Goal: Find specific page/section: Find specific page/section

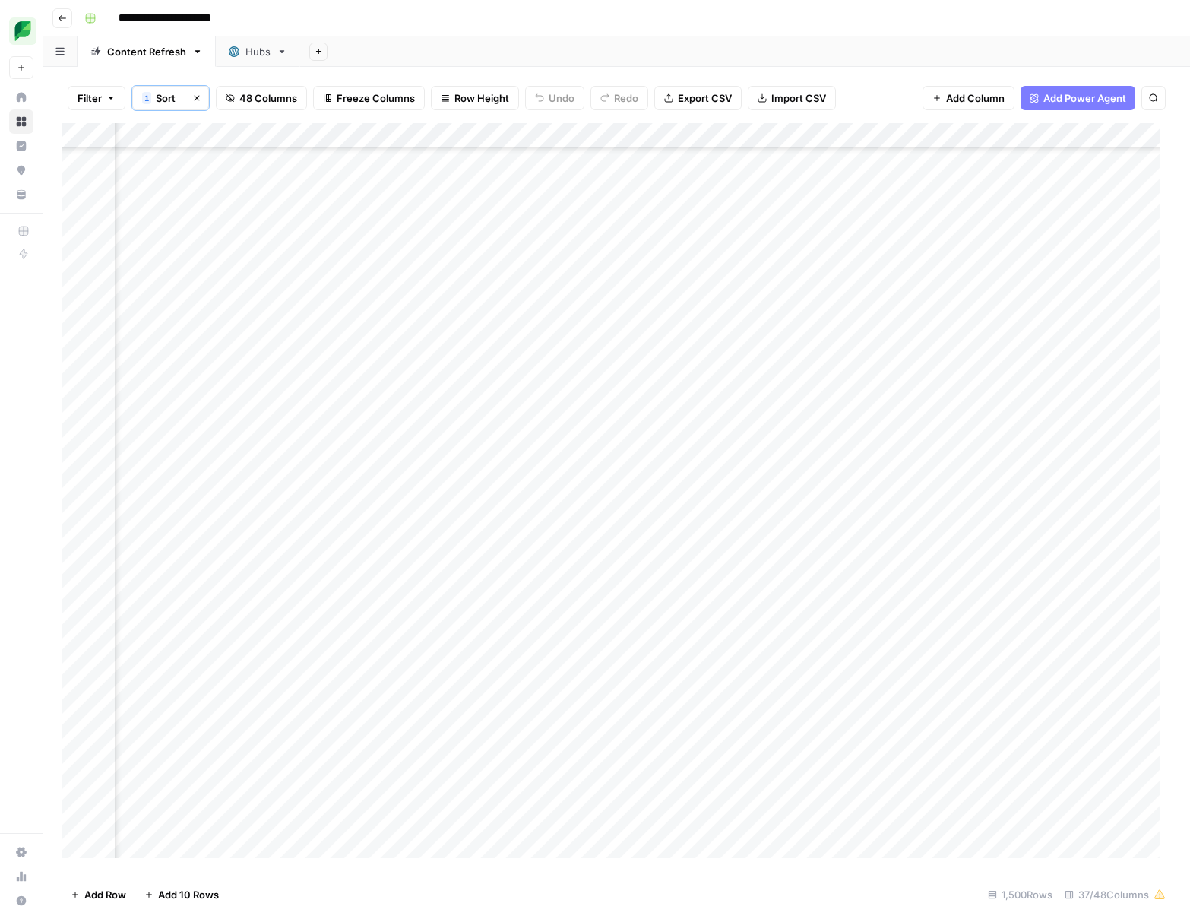
scroll to position [100, 1663]
click at [587, 449] on div "Add Column" at bounding box center [617, 496] width 1110 height 746
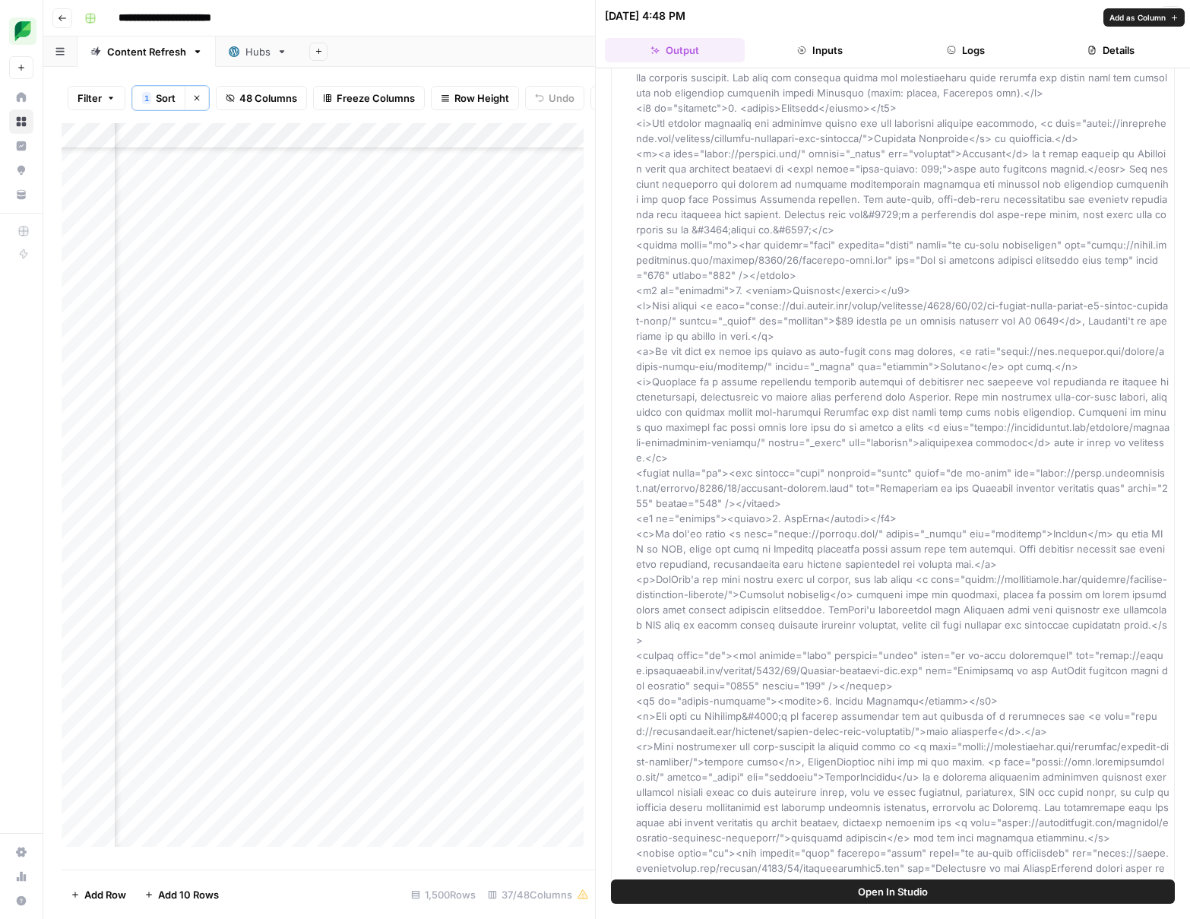
scroll to position [6580, 0]
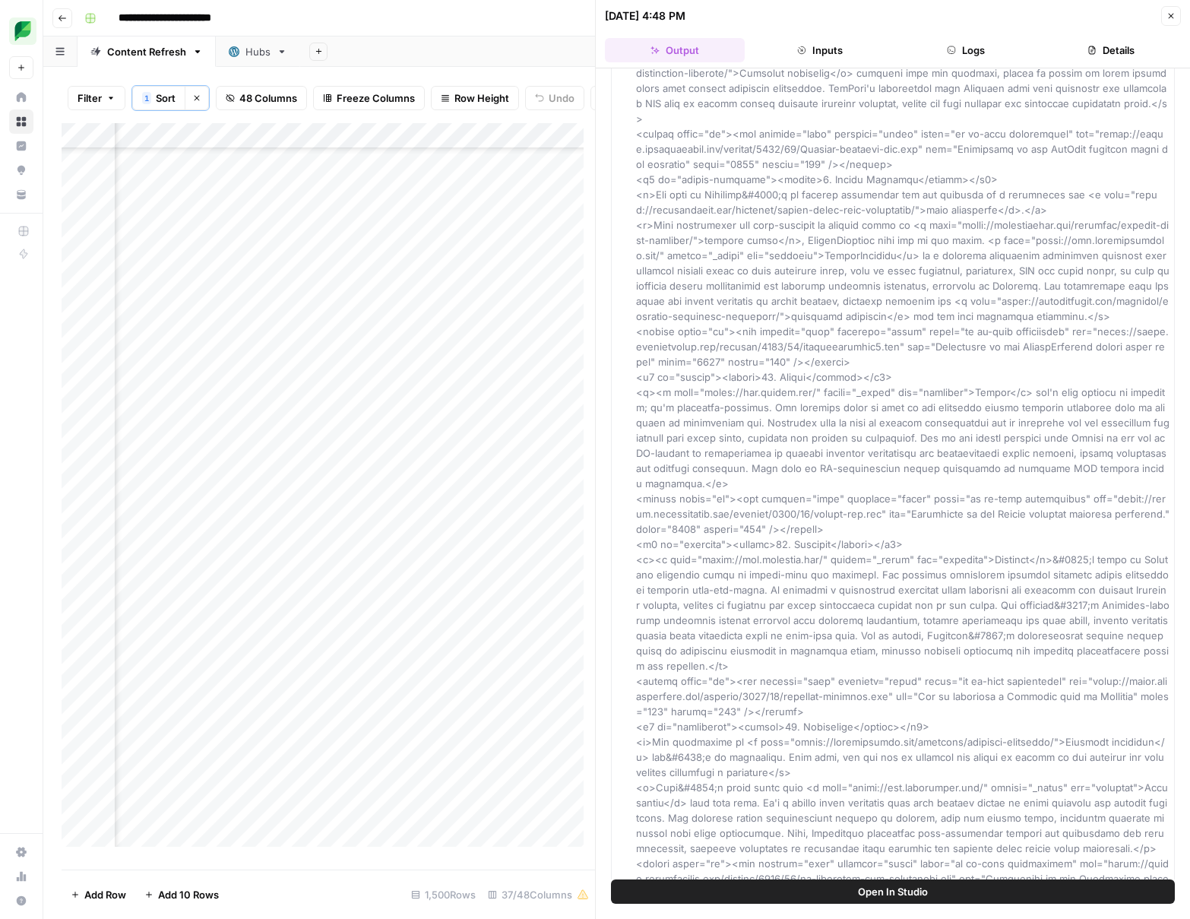
click at [892, 894] on span "Open In Studio" at bounding box center [893, 891] width 70 height 15
click at [1102, 58] on button "Details" at bounding box center [1112, 50] width 140 height 24
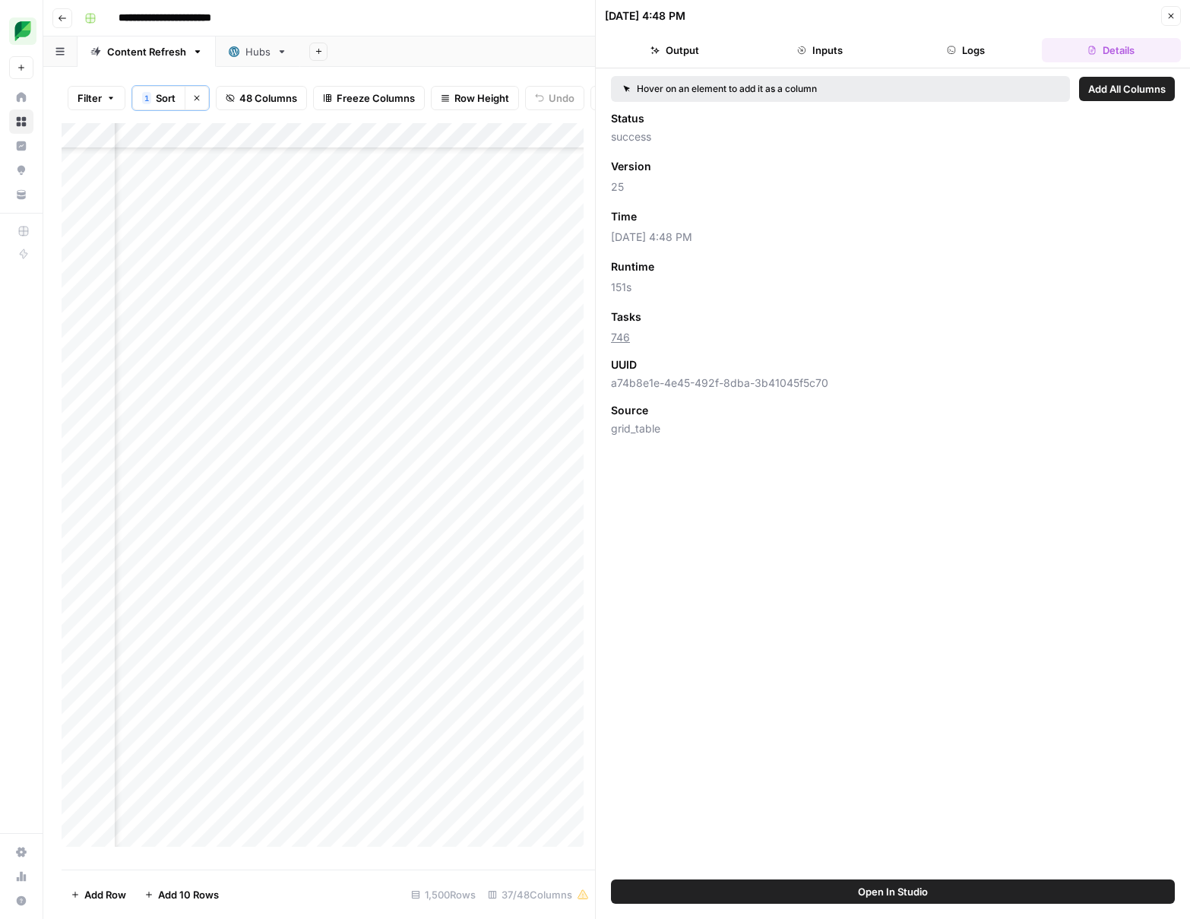
scroll to position [0, 0]
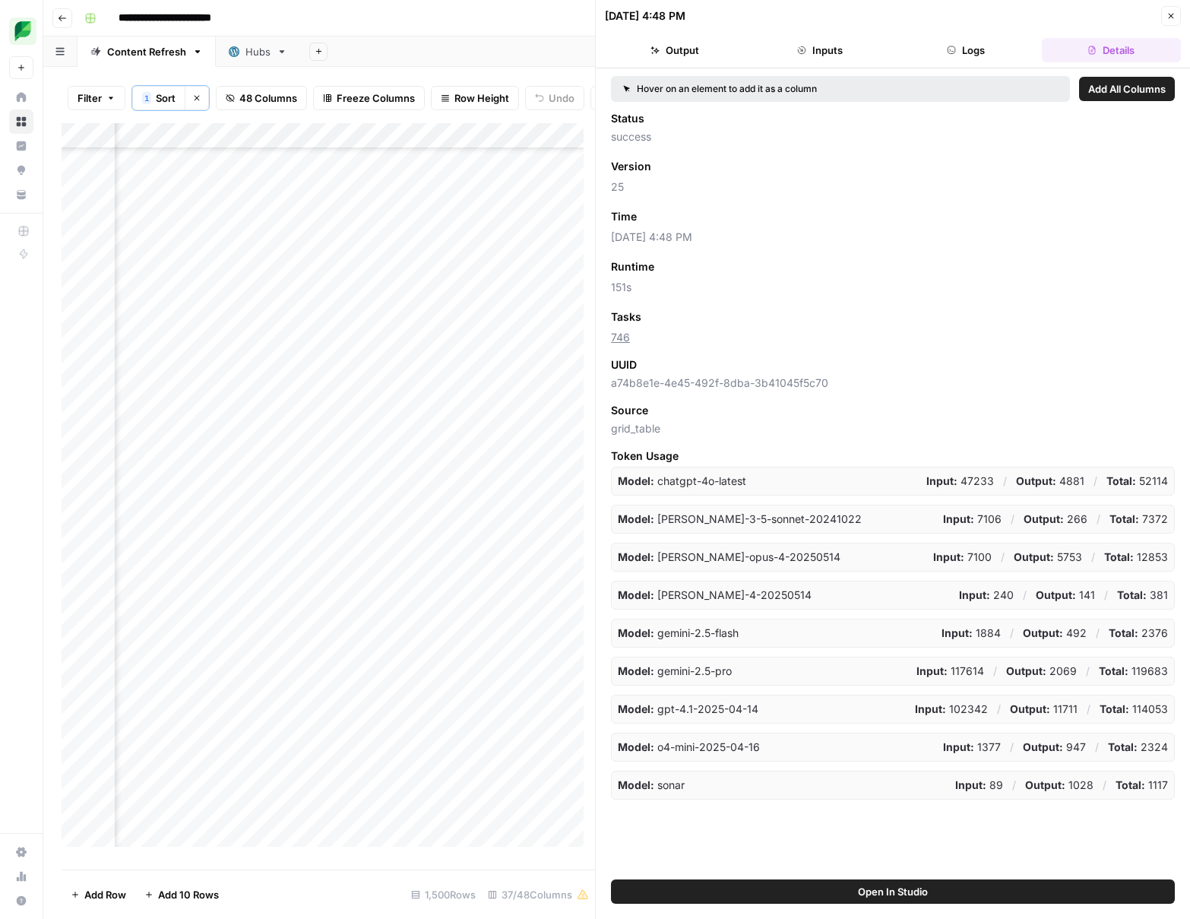
click at [1038, 52] on ul "Output Inputs Logs Details" at bounding box center [893, 50] width 576 height 24
click at [987, 46] on button "Logs" at bounding box center [966, 50] width 140 height 24
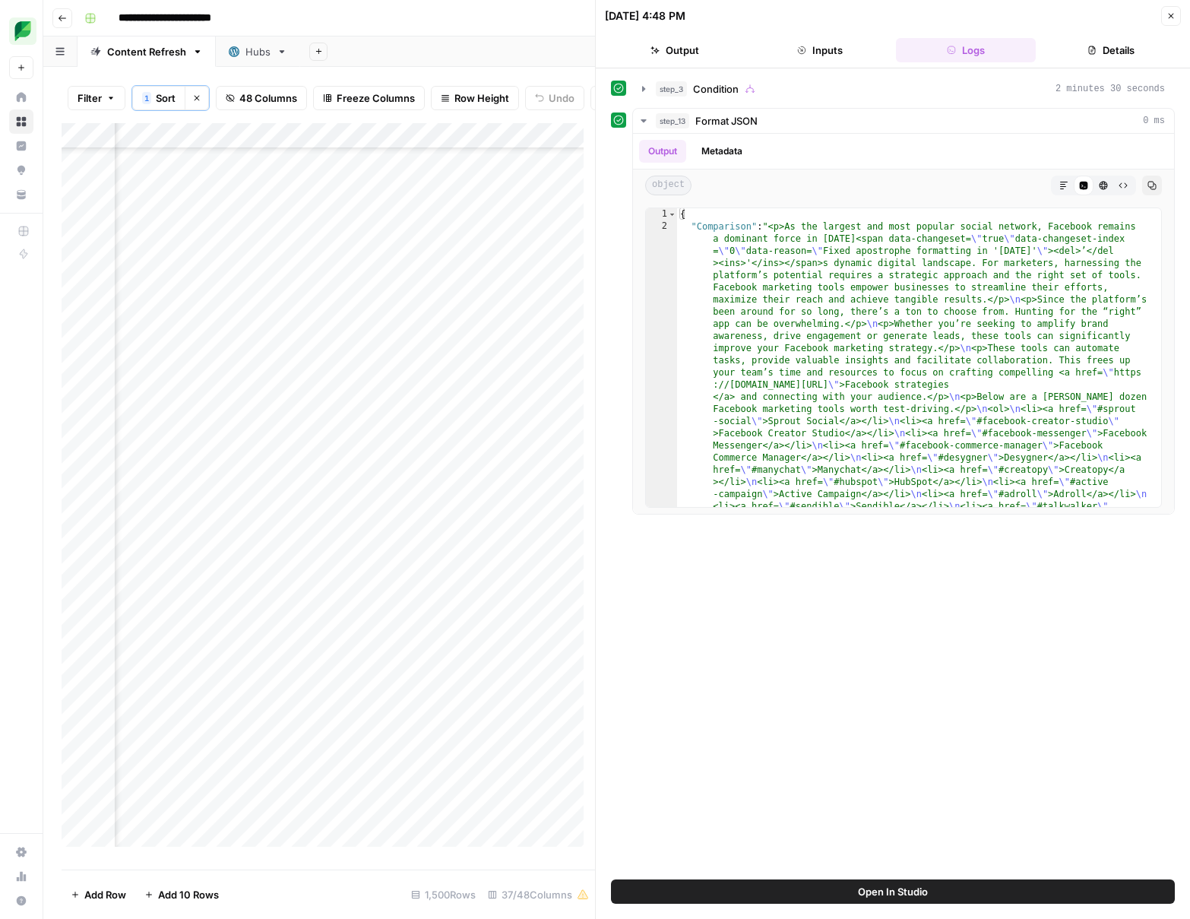
click at [870, 50] on button "Inputs" at bounding box center [821, 50] width 140 height 24
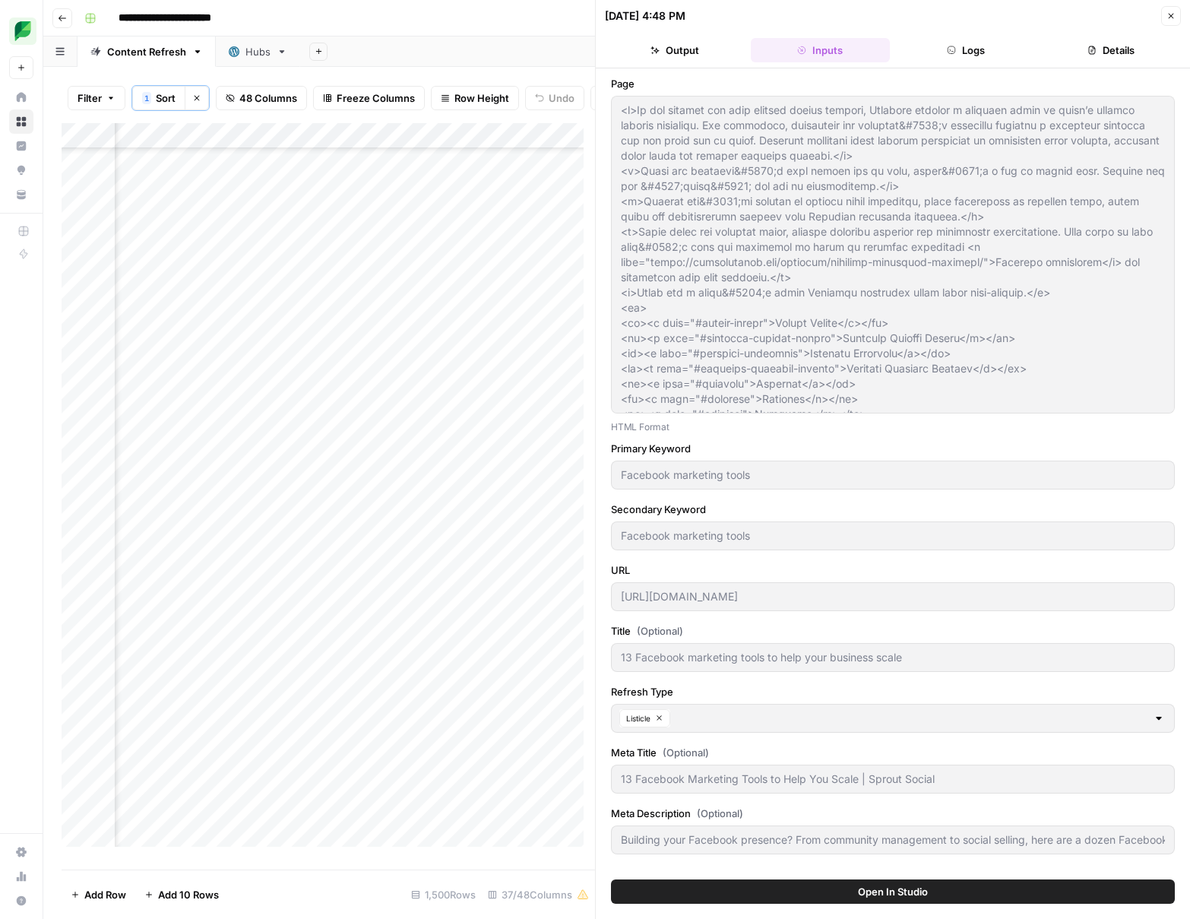
click at [736, 46] on button "Output" at bounding box center [675, 50] width 140 height 24
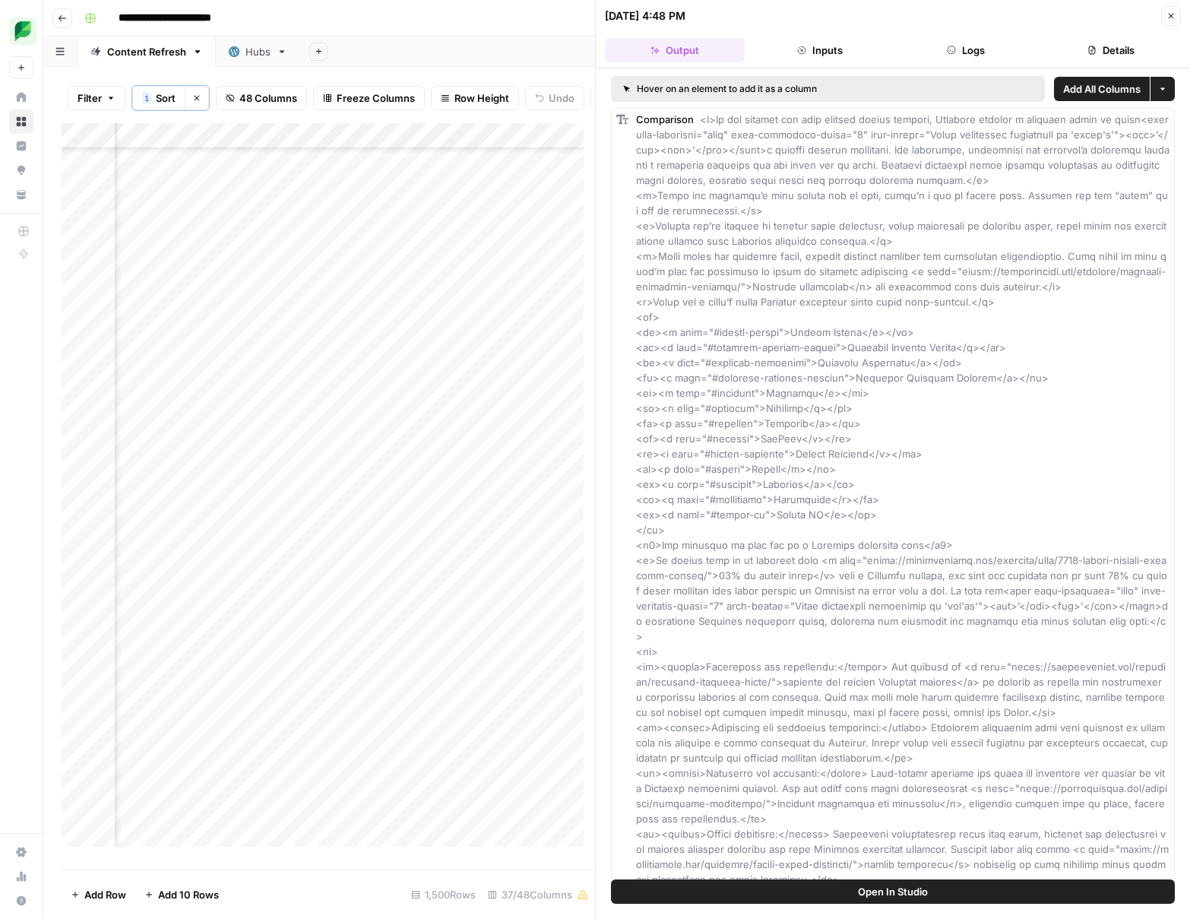
click at [1169, 14] on icon "button" at bounding box center [1171, 16] width 5 height 5
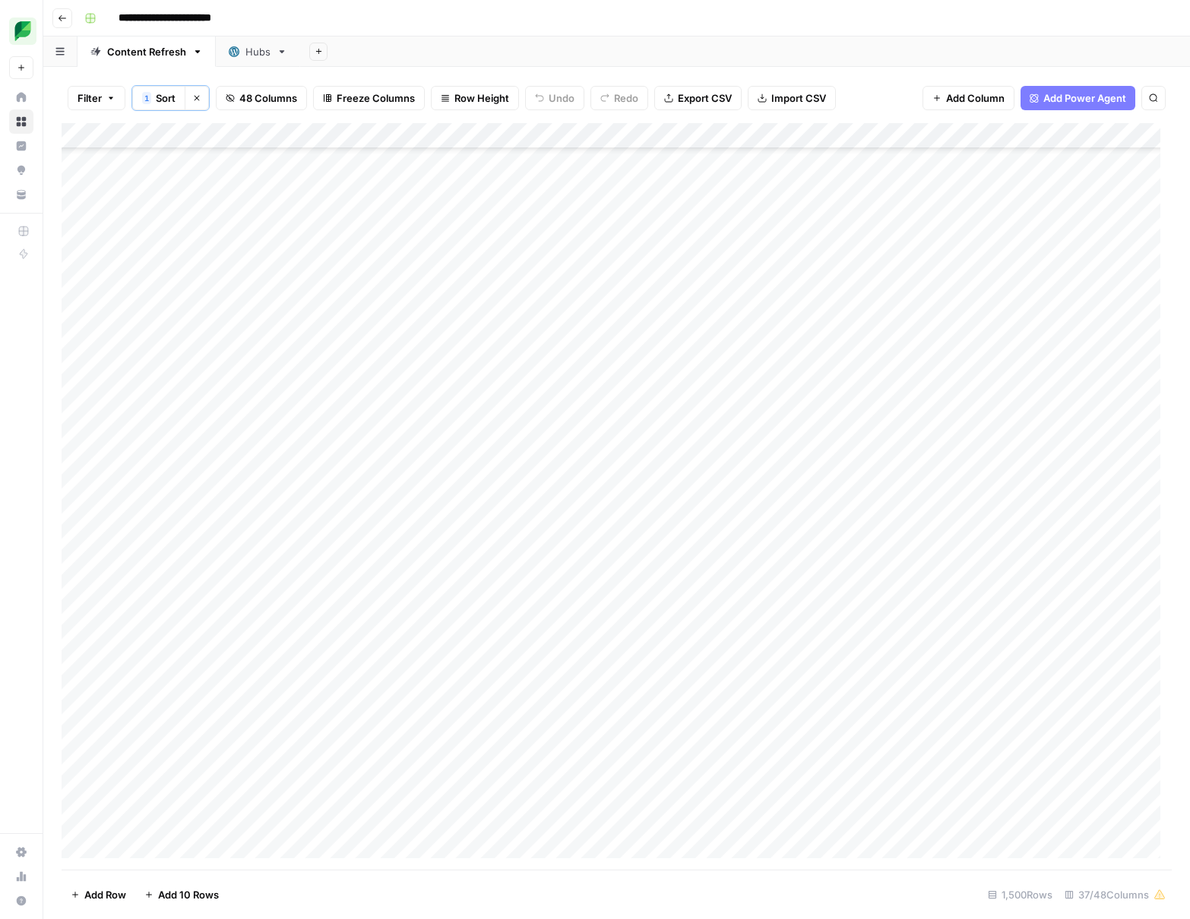
scroll to position [100, 0]
click at [88, 103] on span "Filter" at bounding box center [90, 97] width 24 height 15
click at [410, 57] on div "Add Sheet" at bounding box center [745, 51] width 890 height 30
click at [257, 58] on div "Hubs" at bounding box center [257, 51] width 25 height 15
click at [111, 59] on link "Content Refresh" at bounding box center [147, 51] width 138 height 30
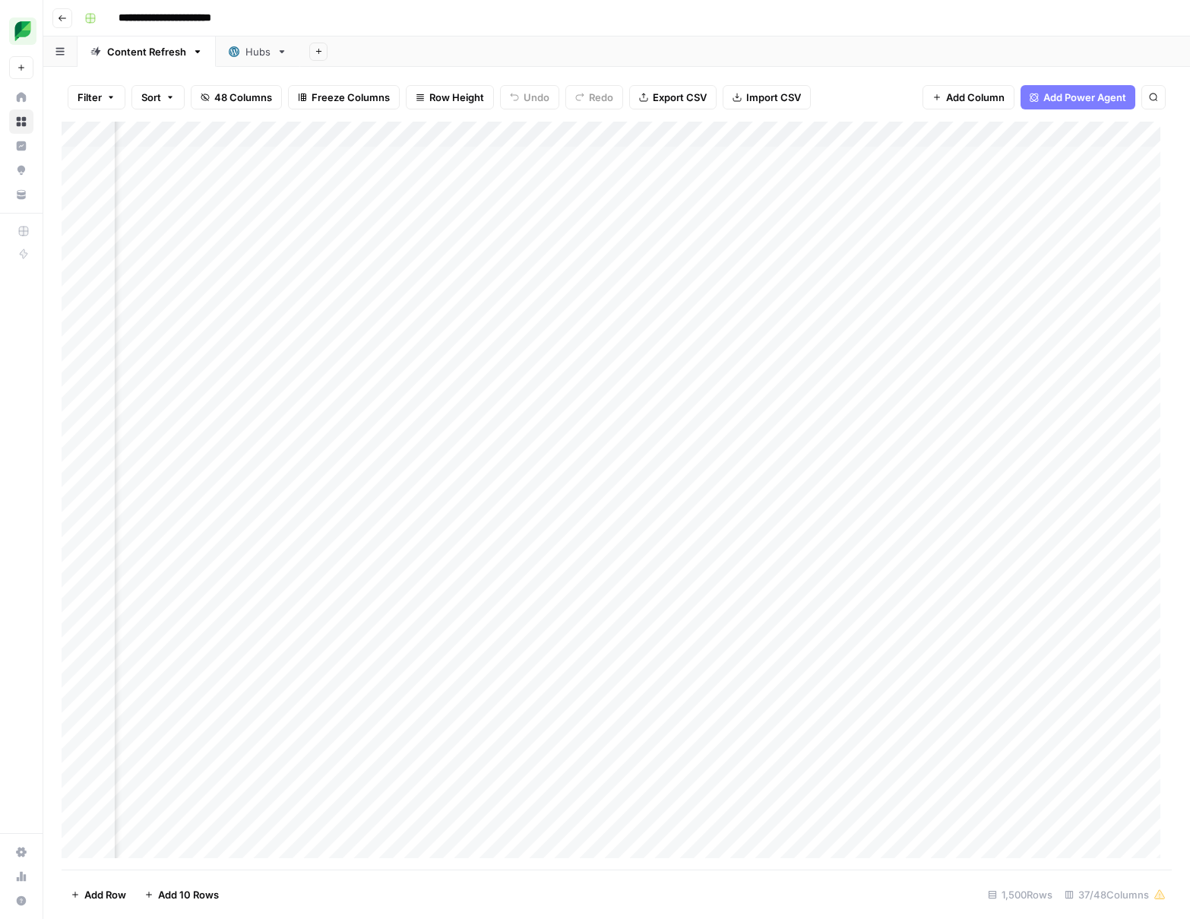
scroll to position [0, 916]
click at [1150, 103] on button "Search" at bounding box center [1153, 97] width 24 height 24
type input "**********"
click at [93, 95] on span "Filter" at bounding box center [90, 97] width 24 height 15
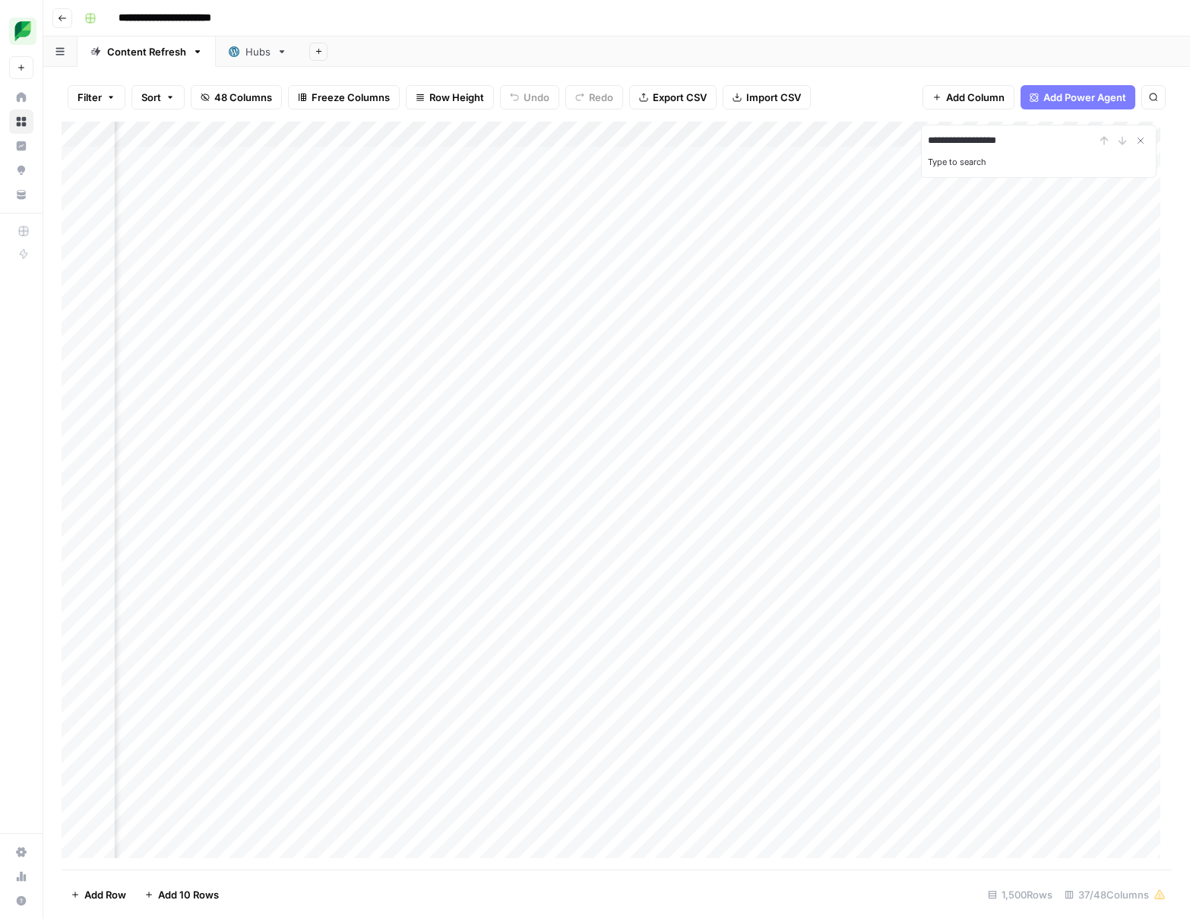
click at [592, 64] on div "Add Sheet" at bounding box center [745, 51] width 890 height 30
